Goal: Transaction & Acquisition: Purchase product/service

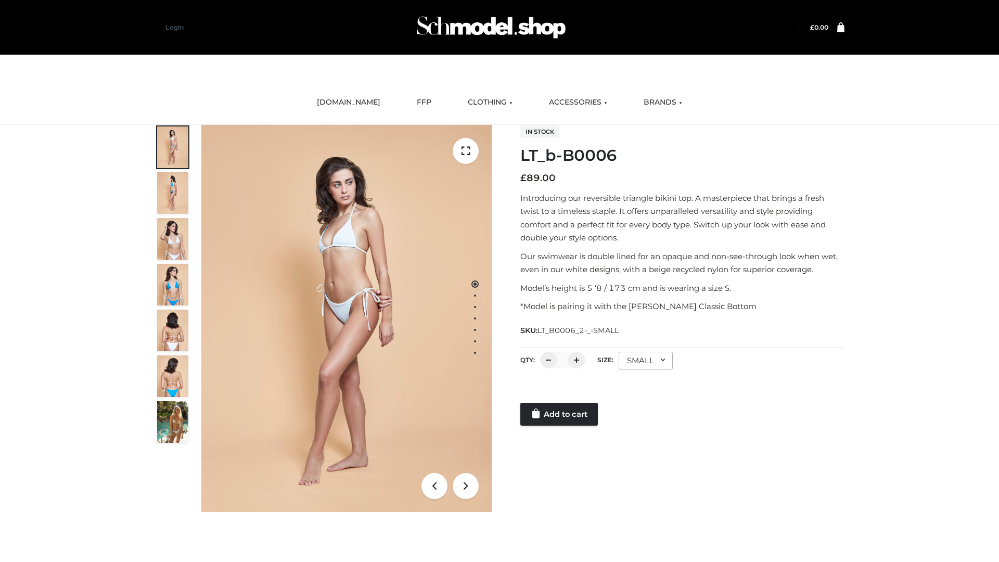
click at [560, 414] on link "Add to cart" at bounding box center [559, 414] width 78 height 23
